Goal: Find contact information: Find contact information

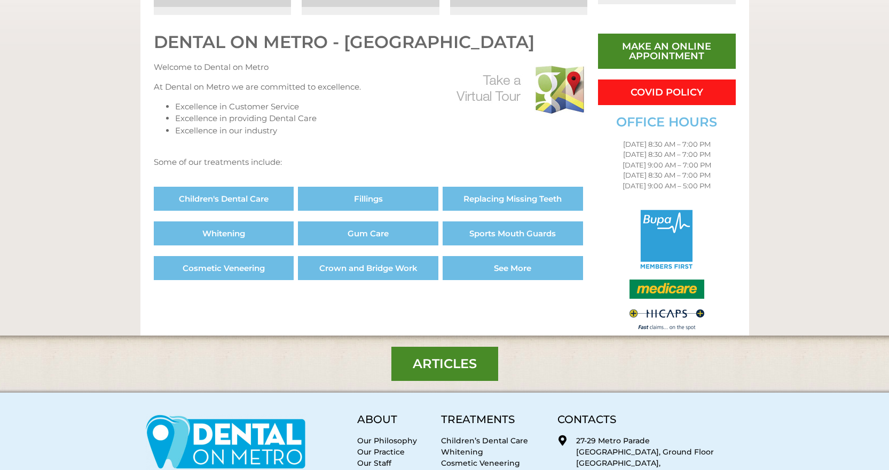
scroll to position [620, 0]
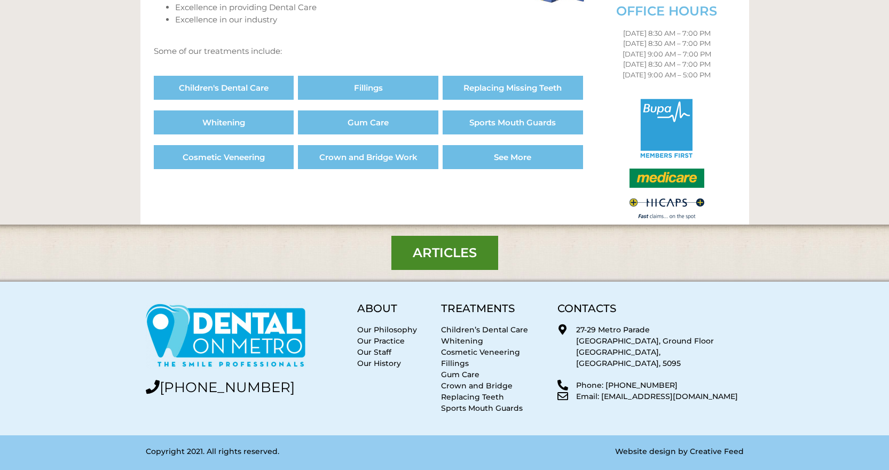
click at [374, 353] on link "Our Staff" at bounding box center [374, 353] width 34 height 10
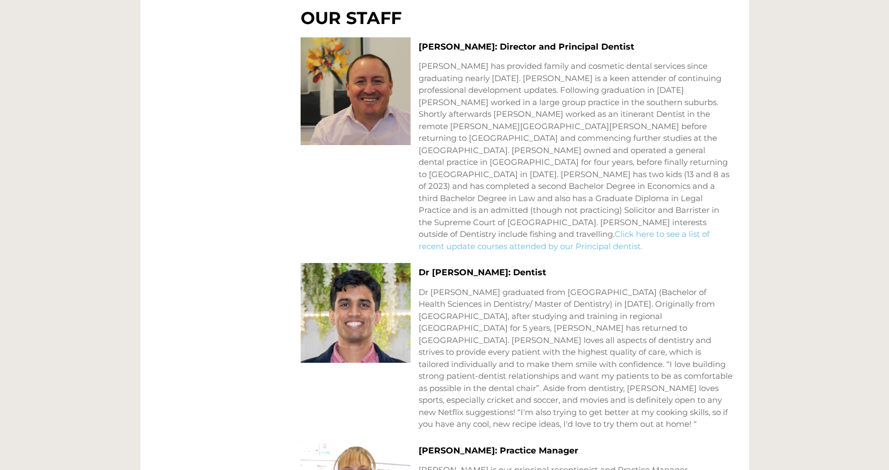
scroll to position [726, 0]
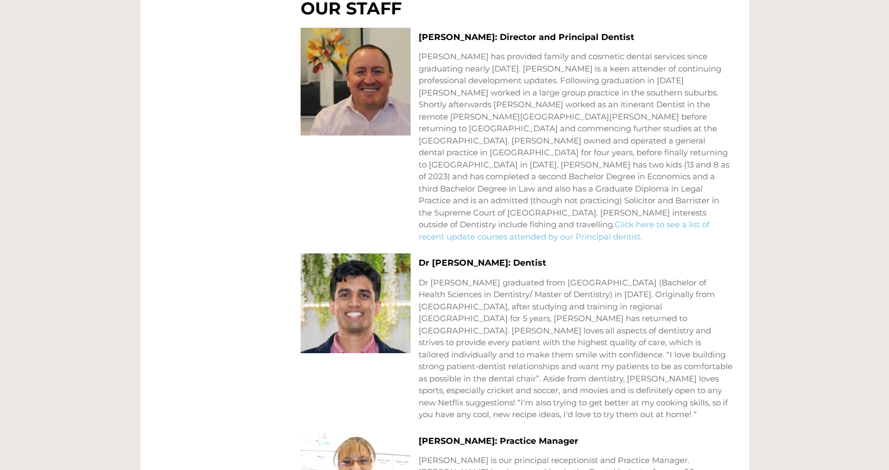
drag, startPoint x: 511, startPoint y: 263, endPoint x: 518, endPoint y: 274, distance: 13.4
click at [511, 263] on div "Dr Arjun Nagasandra: Dentist Dr Arjun Nagasandra graduated from La Trobe Univer…" at bounding box center [576, 337] width 314 height 167
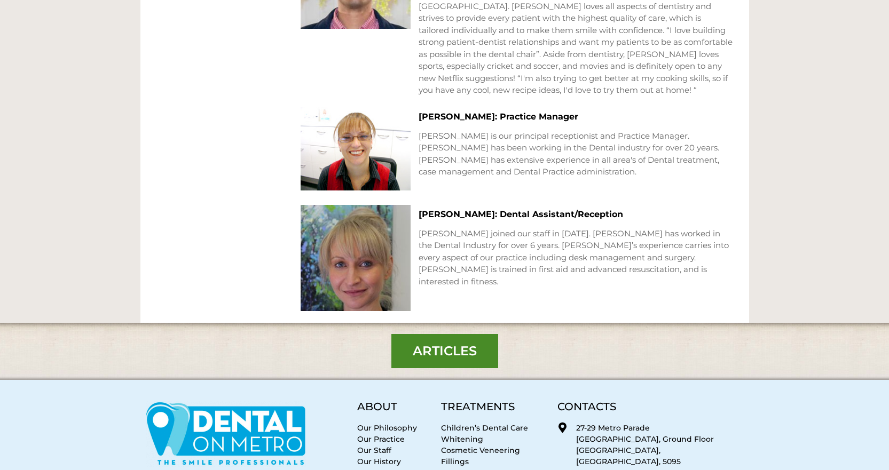
scroll to position [1124, 0]
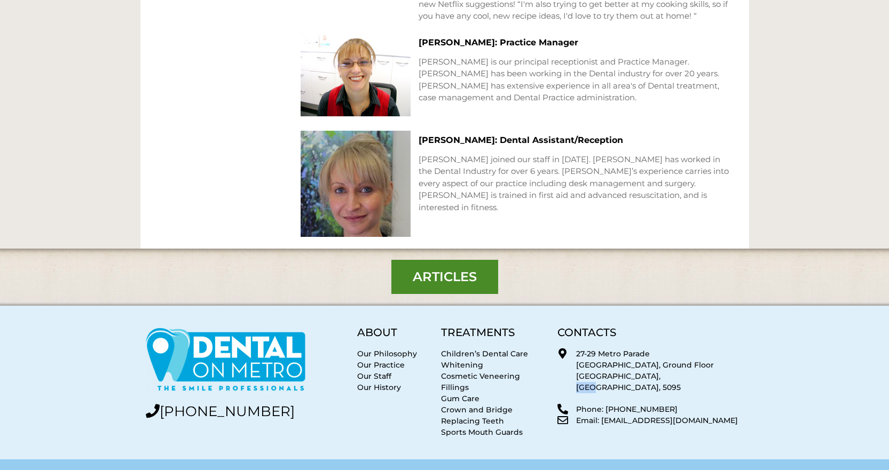
drag, startPoint x: 672, startPoint y: 350, endPoint x: 650, endPoint y: 352, distance: 21.5
click at [650, 352] on p "27-29 Metro Parade Club Metro Building, Ground Floor Mawson Lakes, SA, 5095" at bounding box center [659, 371] width 167 height 45
copy p "5095"
